Goal: Communication & Community: Share content

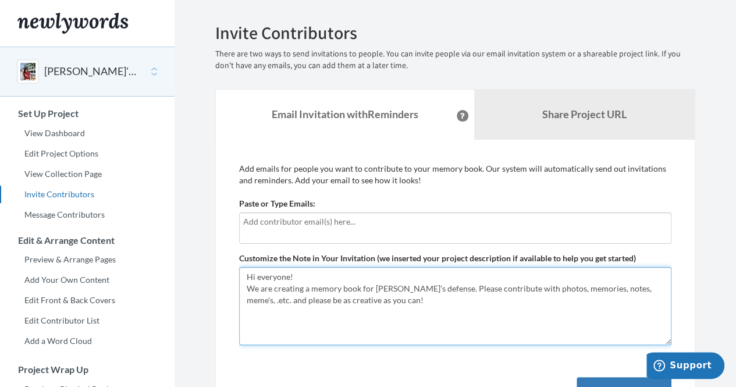
drag, startPoint x: 386, startPoint y: 305, endPoint x: 271, endPoint y: 291, distance: 116.0
click at [271, 291] on textarea "Hi everyone! We are creating a memory book for [PERSON_NAME]'s defense. Please …" at bounding box center [455, 306] width 432 height 78
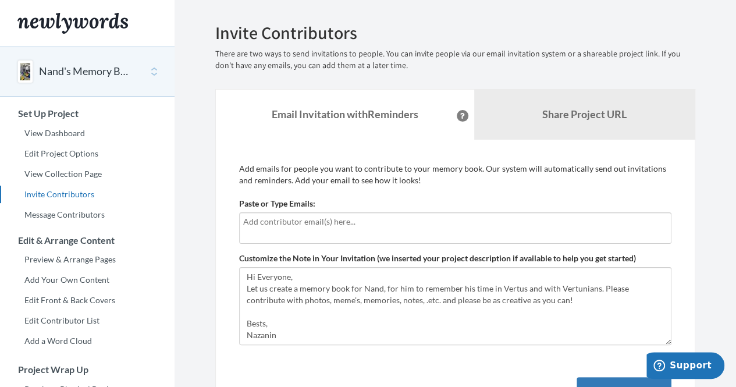
click at [297, 223] on input "text" at bounding box center [455, 221] width 424 height 13
click at [280, 222] on input "text" at bounding box center [455, 221] width 424 height 13
click at [390, 219] on input "text" at bounding box center [455, 221] width 424 height 13
click at [272, 220] on input "text" at bounding box center [455, 221] width 424 height 13
click at [230, 222] on div "Add emails for people you want to contribute to your memory book. Our system wi…" at bounding box center [455, 301] width 480 height 322
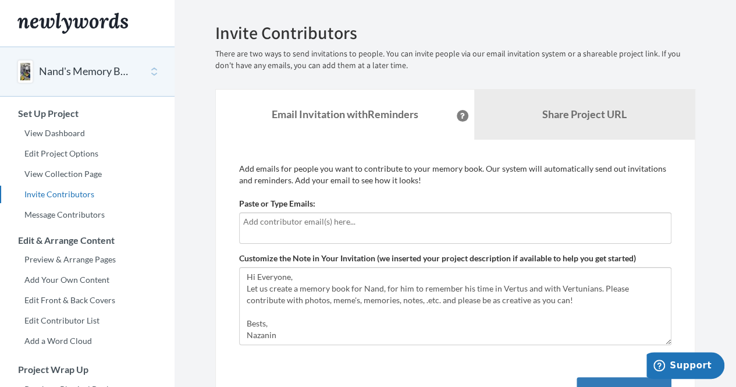
click at [249, 222] on input "text" at bounding box center [455, 221] width 424 height 13
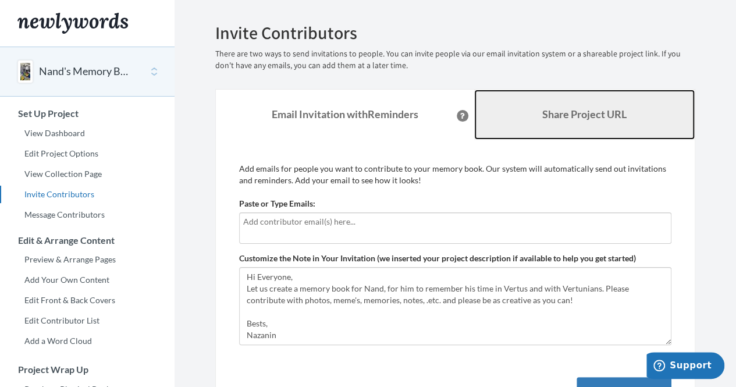
click at [613, 108] on b "Share Project URL" at bounding box center [584, 114] width 84 height 13
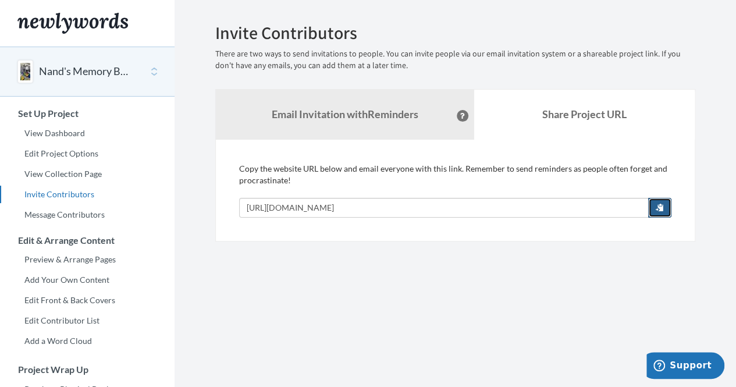
click at [659, 209] on span "button" at bounding box center [660, 207] width 8 height 8
click at [655, 204] on button "button" at bounding box center [659, 208] width 23 height 20
click at [486, 305] on section "Emails have been sent! Invite Contributors There are two ways to send invitatio…" at bounding box center [455, 289] width 561 height 578
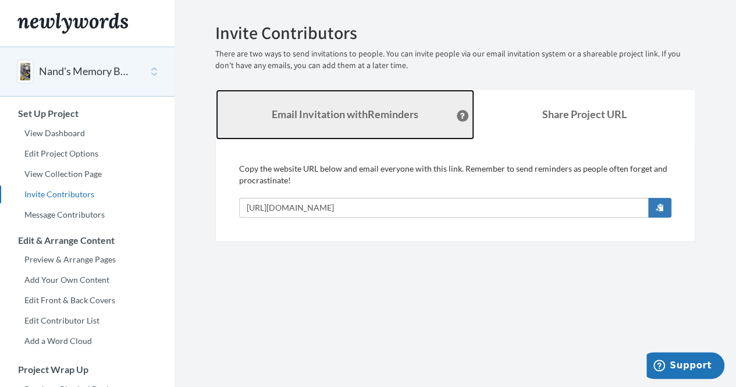
drag, startPoint x: 338, startPoint y: 104, endPoint x: 349, endPoint y: 114, distance: 14.8
click at [338, 104] on link "Email Invitation with Reminders" at bounding box center [345, 115] width 258 height 50
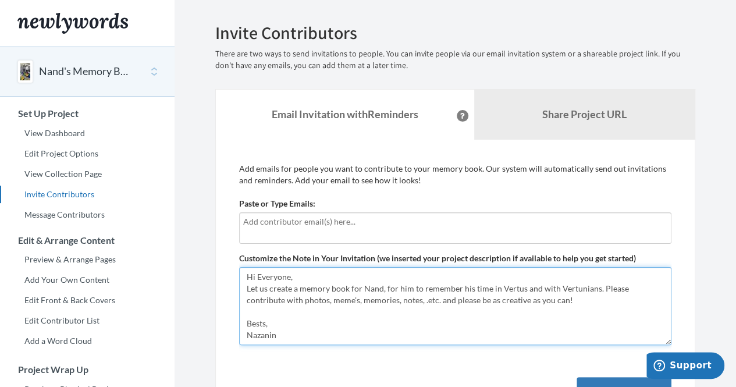
drag, startPoint x: 597, startPoint y: 287, endPoint x: 598, endPoint y: 307, distance: 19.2
click at [598, 307] on textarea "Hi Everyone, Let us create a memory book for Nand, for him to remember his time…" at bounding box center [455, 306] width 432 height 78
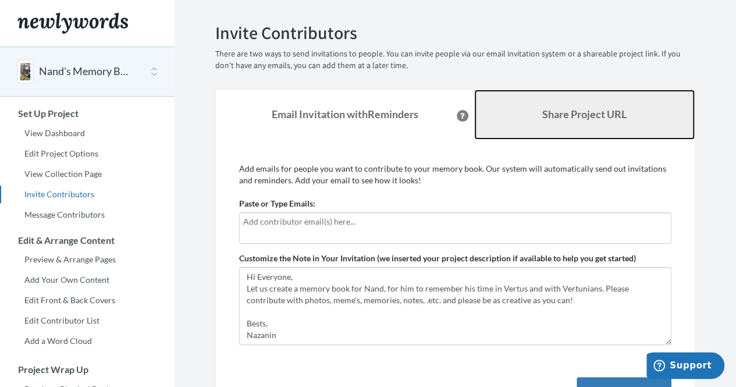
drag, startPoint x: 560, startPoint y: 103, endPoint x: 597, endPoint y: 126, distance: 43.4
click at [560, 103] on link "Share Project URL" at bounding box center [584, 115] width 221 height 50
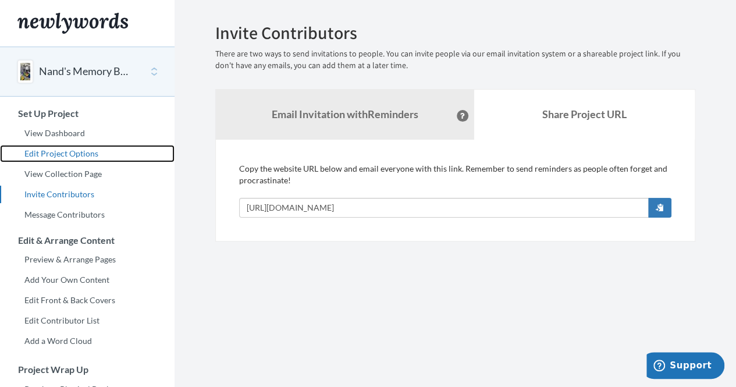
click at [72, 155] on link "Edit Project Options" at bounding box center [87, 153] width 175 height 17
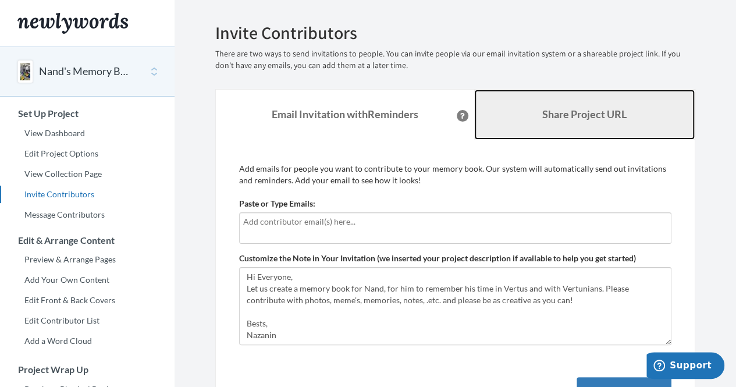
click at [588, 108] on b "Share Project URL" at bounding box center [584, 114] width 84 height 13
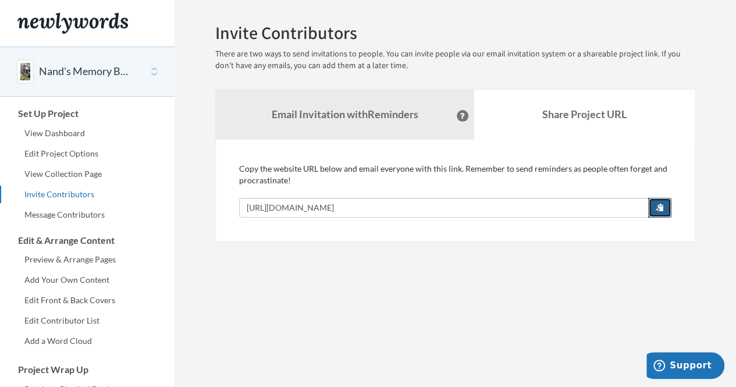
click at [655, 208] on button "button" at bounding box center [659, 208] width 23 height 20
drag, startPoint x: 408, startPoint y: 318, endPoint x: 389, endPoint y: 310, distance: 21.1
click at [408, 318] on section "Emails have been sent! Invite Contributors There are two ways to send invitatio…" at bounding box center [455, 289] width 561 height 578
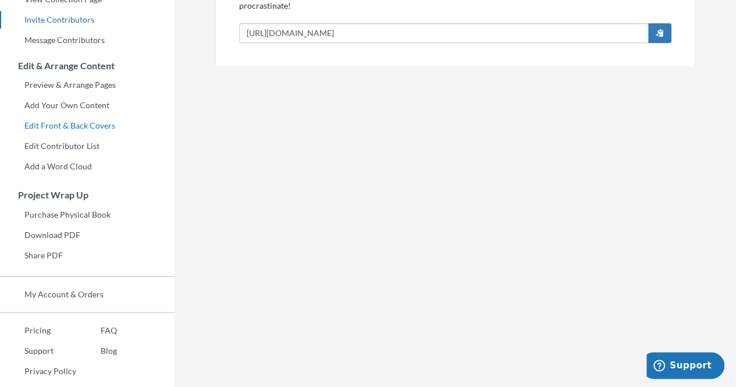
scroll to position [191, 0]
